Goal: Register for event/course

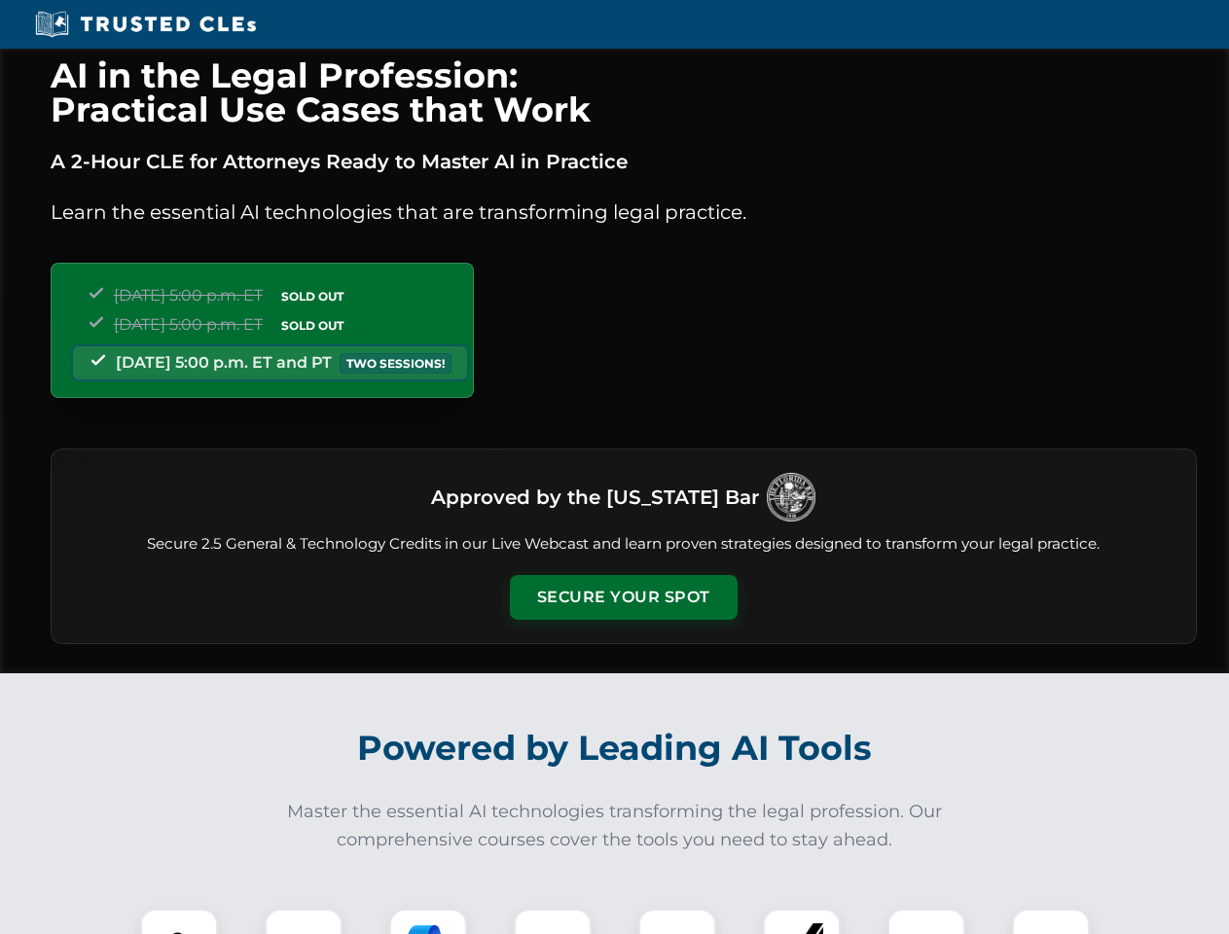
click at [623, 598] on button "Secure Your Spot" at bounding box center [624, 597] width 228 height 45
click at [179, 922] on img at bounding box center [179, 948] width 56 height 56
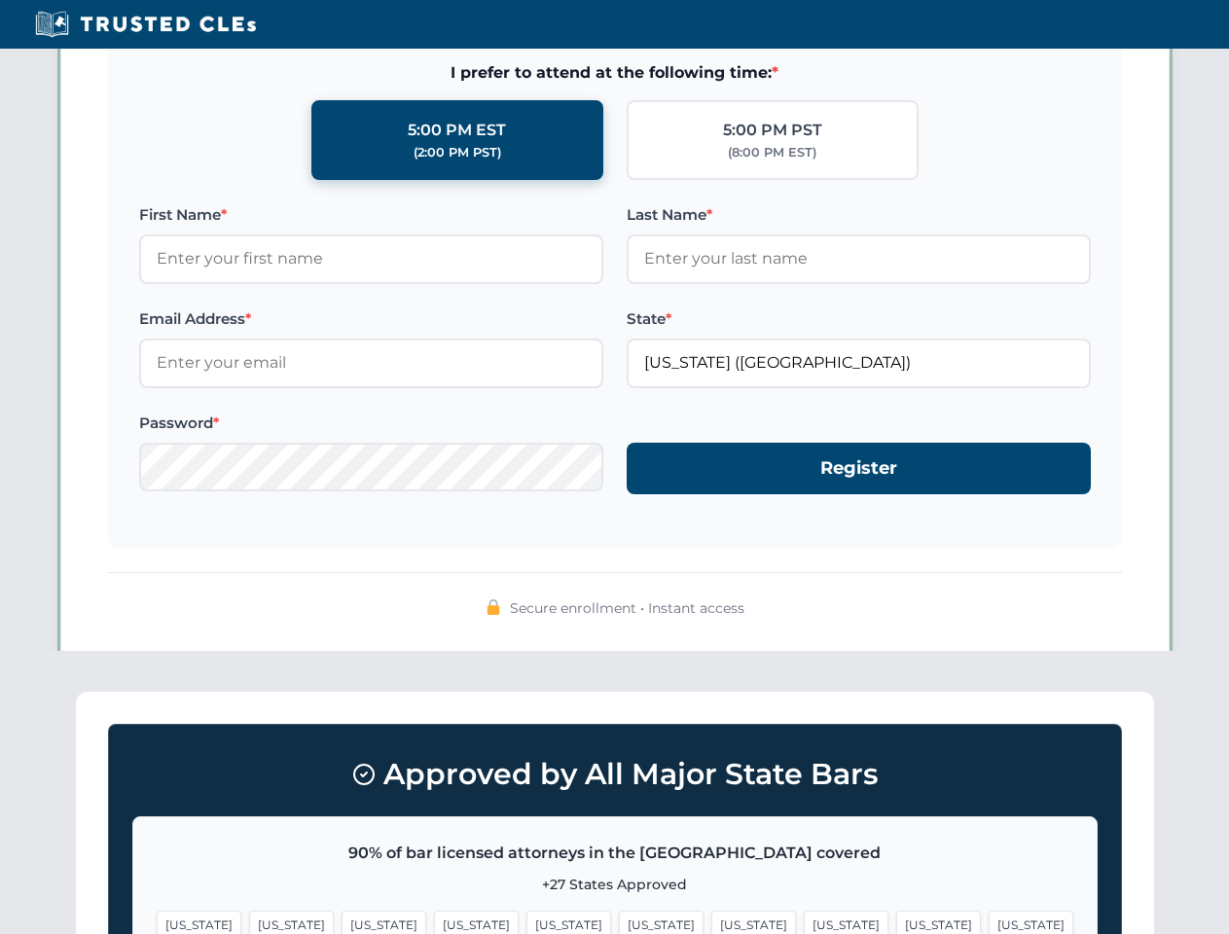
click at [712, 922] on span "[US_STATE]" at bounding box center [754, 925] width 85 height 28
click at [896, 922] on span "[US_STATE]" at bounding box center [938, 925] width 85 height 28
